Goal: Transaction & Acquisition: Purchase product/service

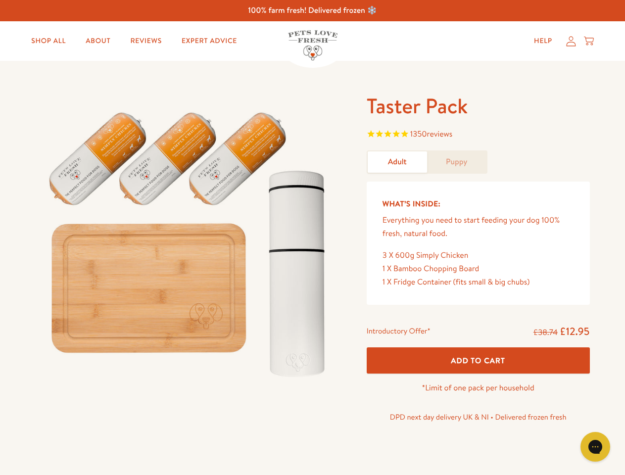
click at [312, 238] on img at bounding box center [189, 240] width 307 height 295
click at [478, 135] on span "1350 reviews" at bounding box center [478, 135] width 223 height 15
click at [478, 360] on span "Add To Cart" at bounding box center [478, 360] width 54 height 10
click at [595, 447] on icon "Gorgias live chat" at bounding box center [594, 446] width 9 height 9
